Goal: Task Accomplishment & Management: Manage account settings

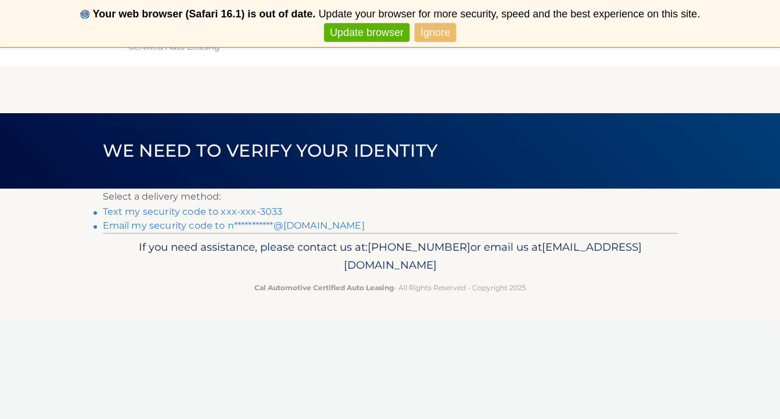
click at [248, 226] on link "**********" at bounding box center [234, 225] width 262 height 11
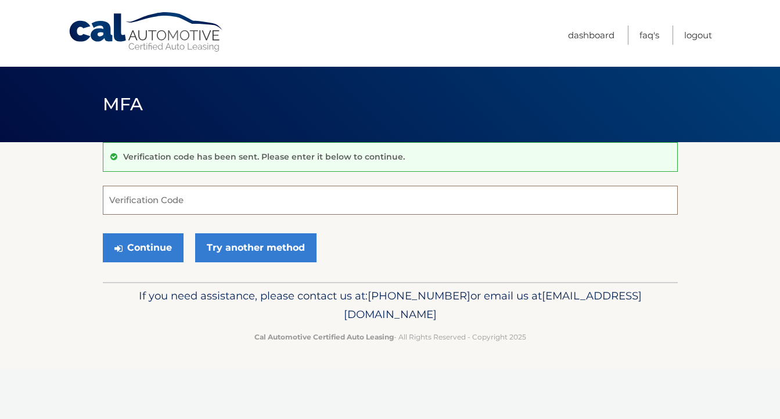
click at [248, 201] on input "Verification Code" at bounding box center [390, 200] width 575 height 29
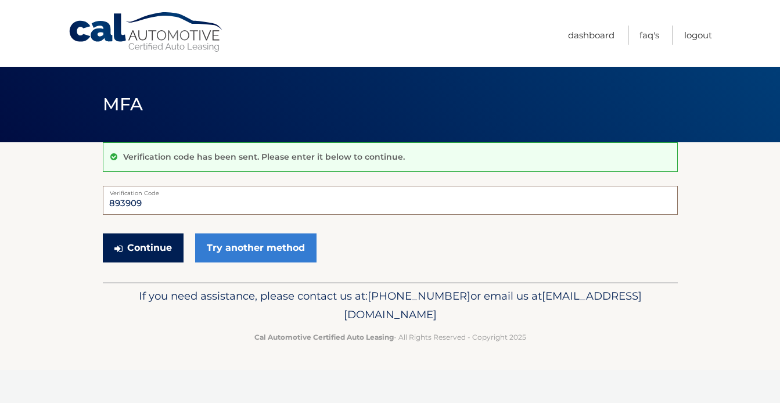
type input "893909"
click at [142, 241] on button "Continue" at bounding box center [143, 247] width 81 height 29
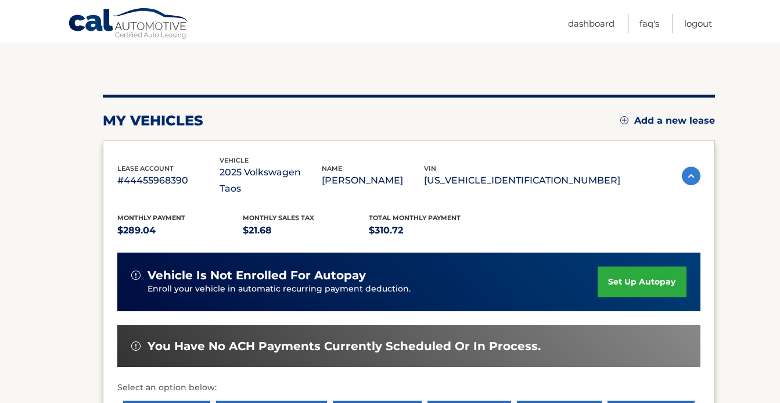
scroll to position [196, 0]
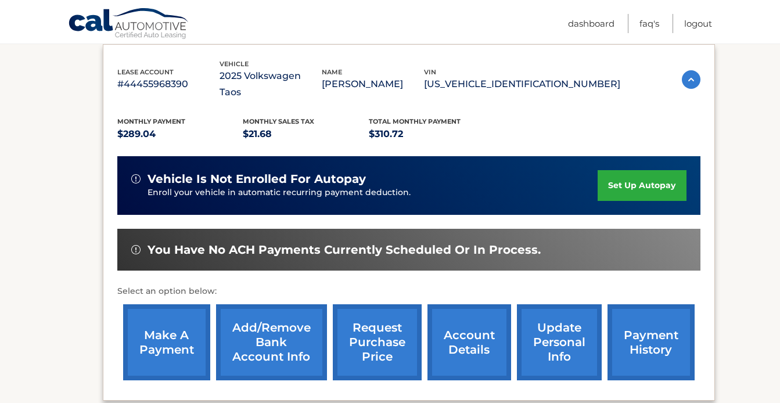
click at [180, 326] on link "make a payment" at bounding box center [166, 342] width 87 height 76
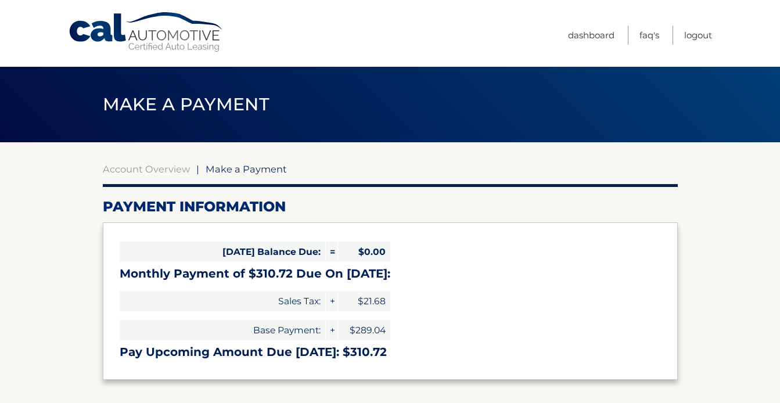
select select "MGM5ZTdiYmYtMGI1Ny00ZjMyLWE2NmMtOTBmYjhkNzVmZGE5"
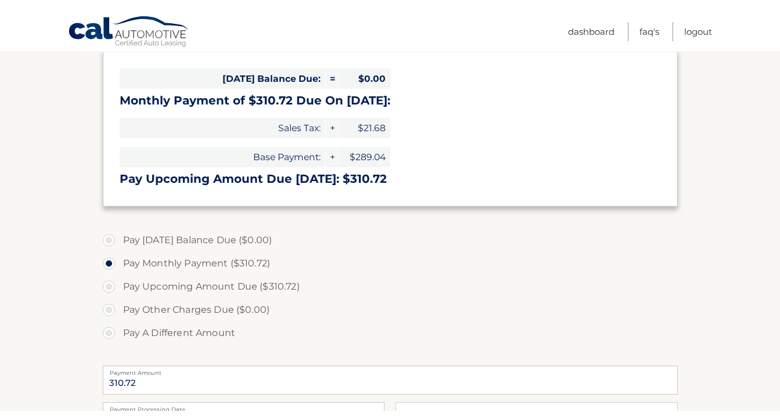
scroll to position [161, 0]
